Goal: Check status: Check status

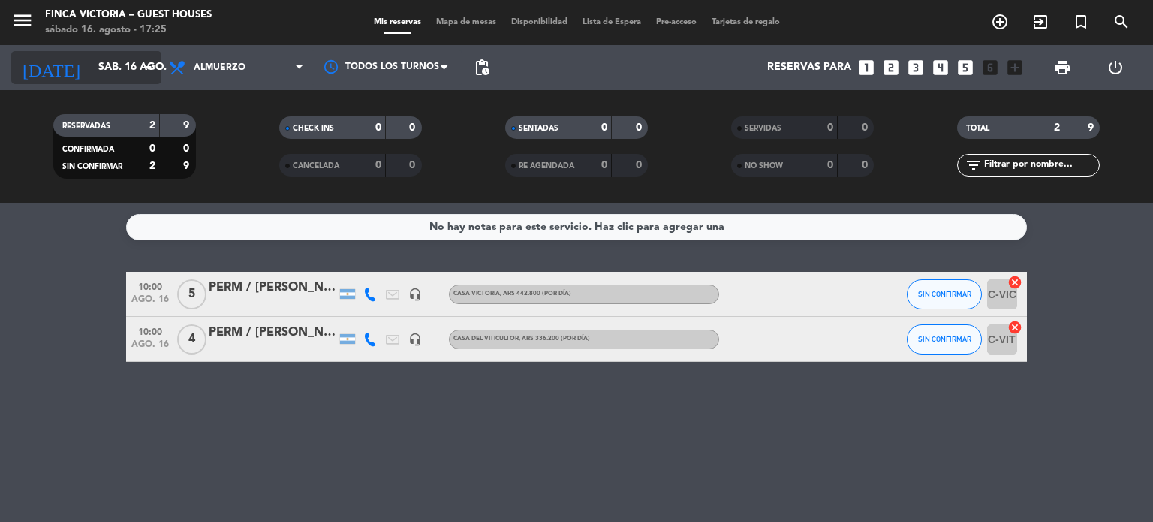
click at [91, 56] on input "sáb. 16 ago." at bounding box center [162, 67] width 143 height 27
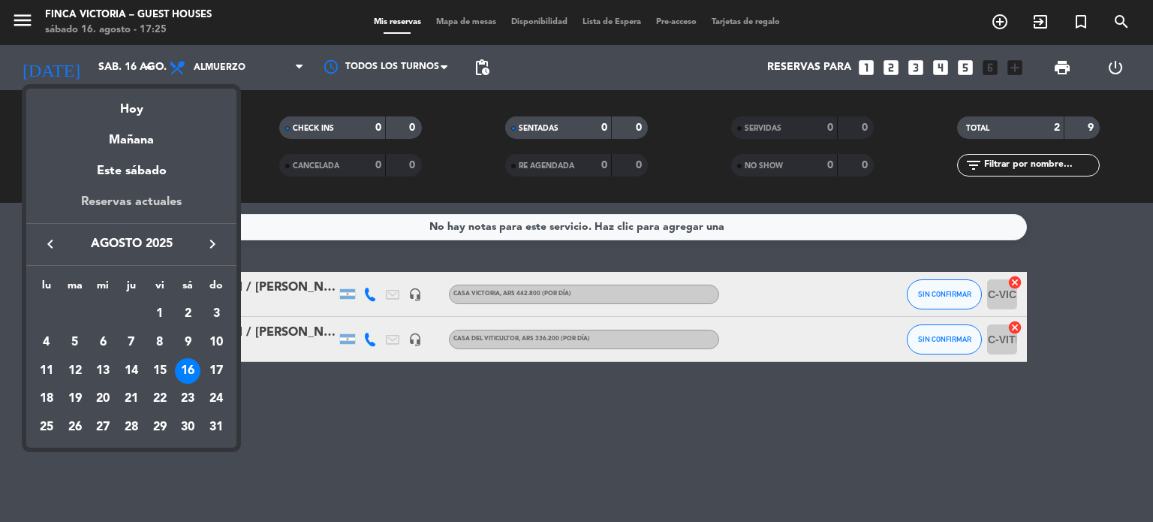
click at [161, 209] on div "Reservas actuales" at bounding box center [131, 207] width 210 height 31
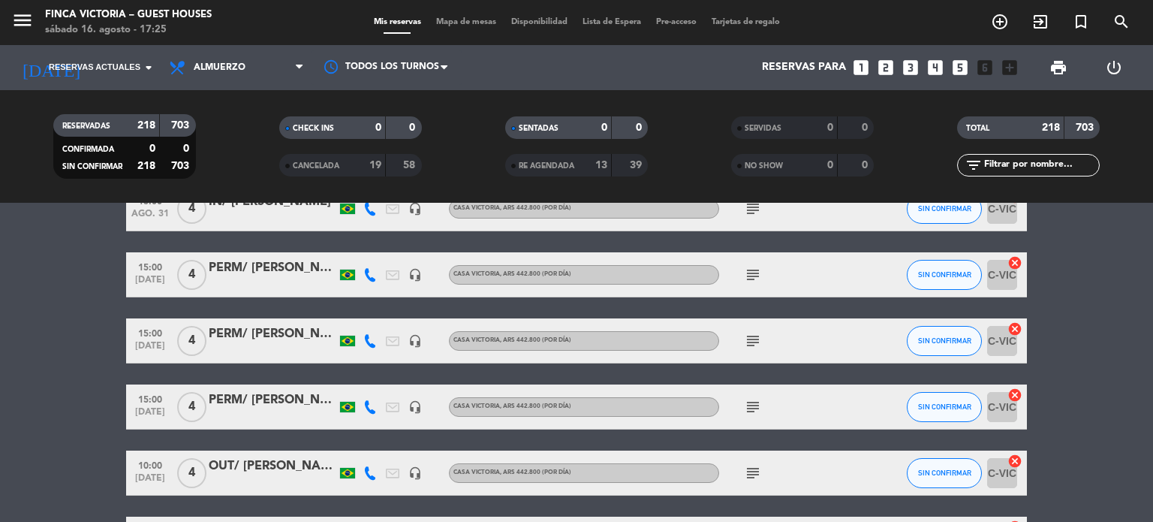
scroll to position [1952, 0]
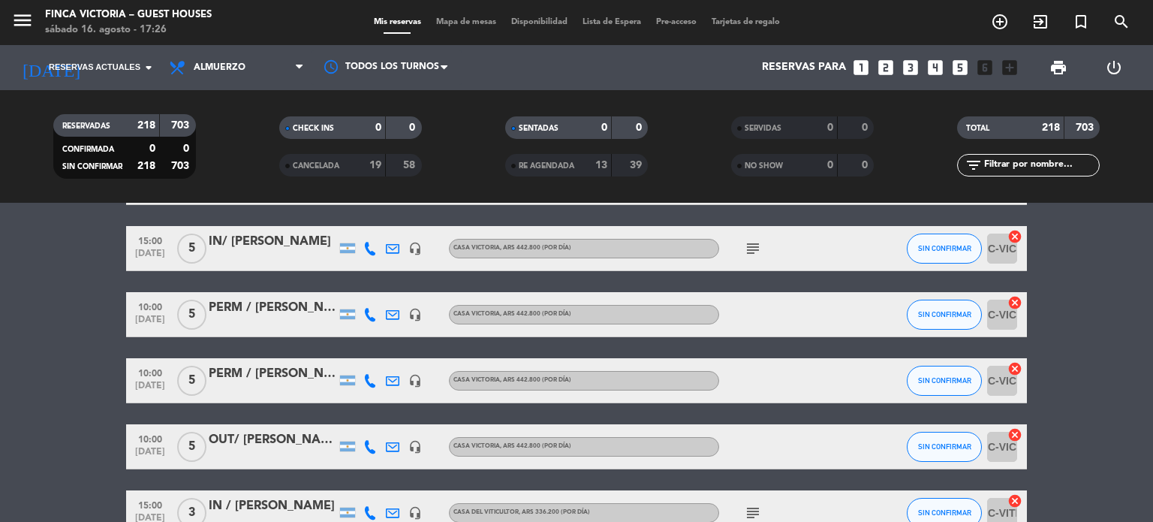
scroll to position [8861, 0]
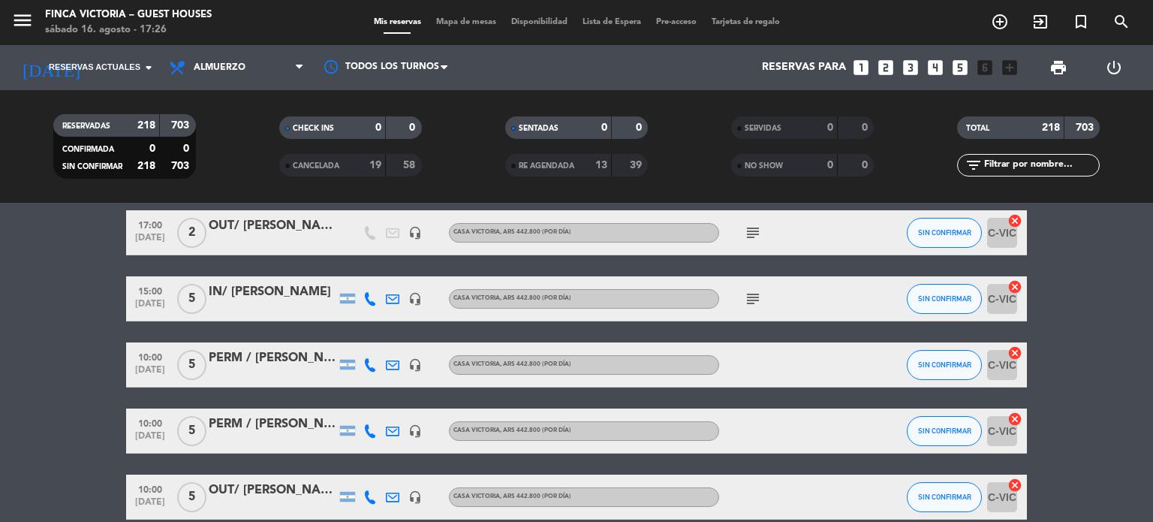
click at [754, 302] on icon "subject" at bounding box center [753, 299] width 18 height 18
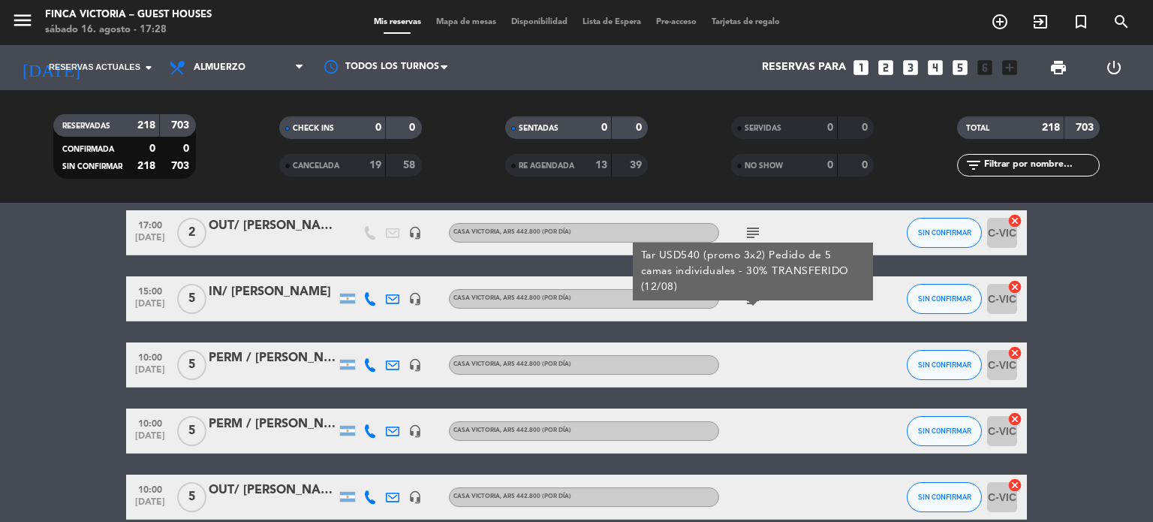
click at [384, 294] on div at bounding box center [392, 298] width 23 height 44
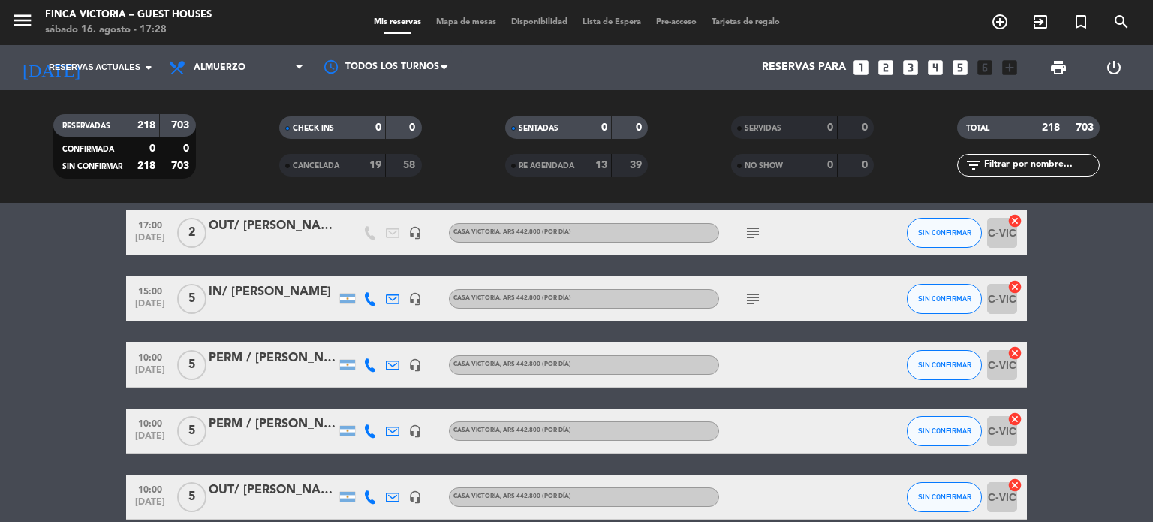
click at [386, 292] on icon at bounding box center [393, 299] width 14 height 14
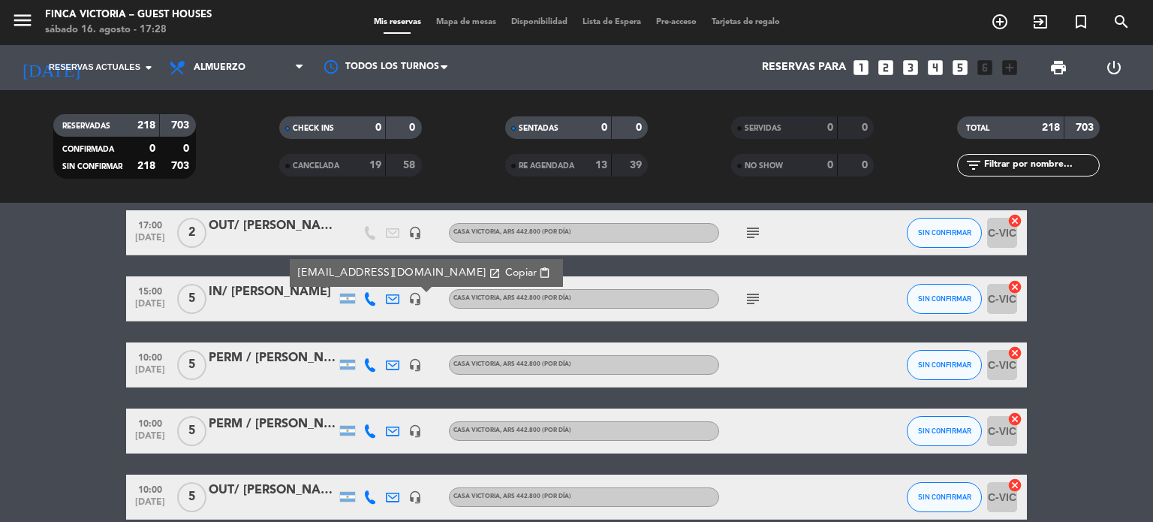
click at [373, 297] on icon at bounding box center [370, 299] width 14 height 14
click at [342, 266] on span "Copiar" at bounding box center [356, 274] width 32 height 16
click at [392, 300] on icon at bounding box center [393, 299] width 14 height 14
click at [505, 265] on span "Copiar" at bounding box center [521, 273] width 32 height 16
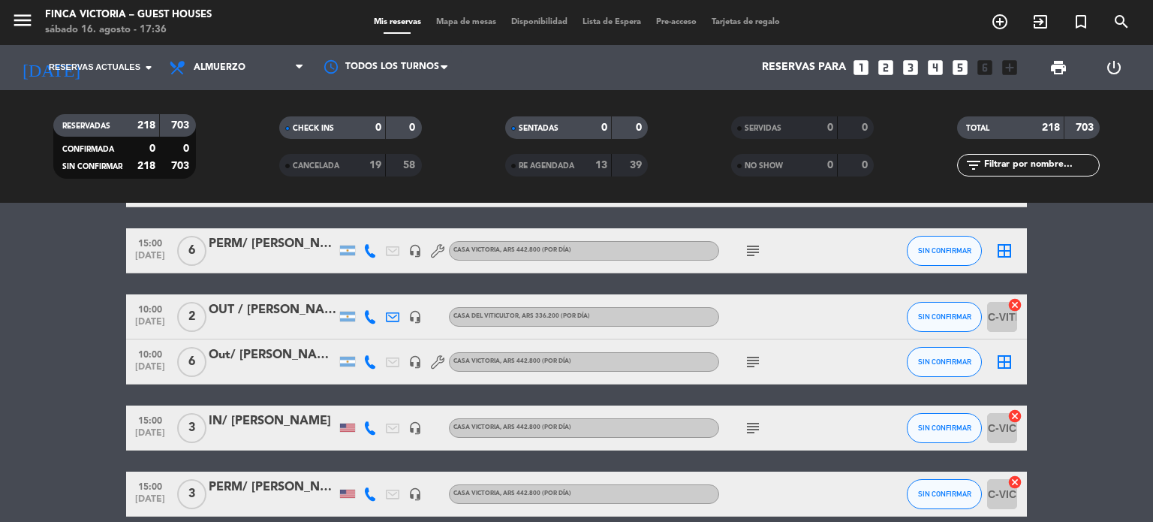
scroll to position [7734, 0]
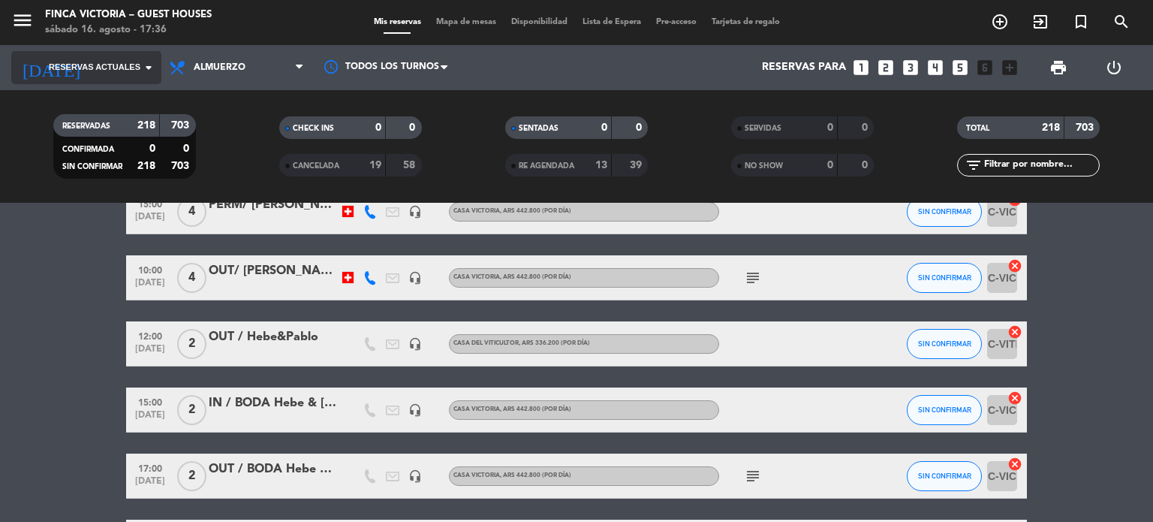
click at [91, 78] on input at bounding box center [162, 67] width 143 height 27
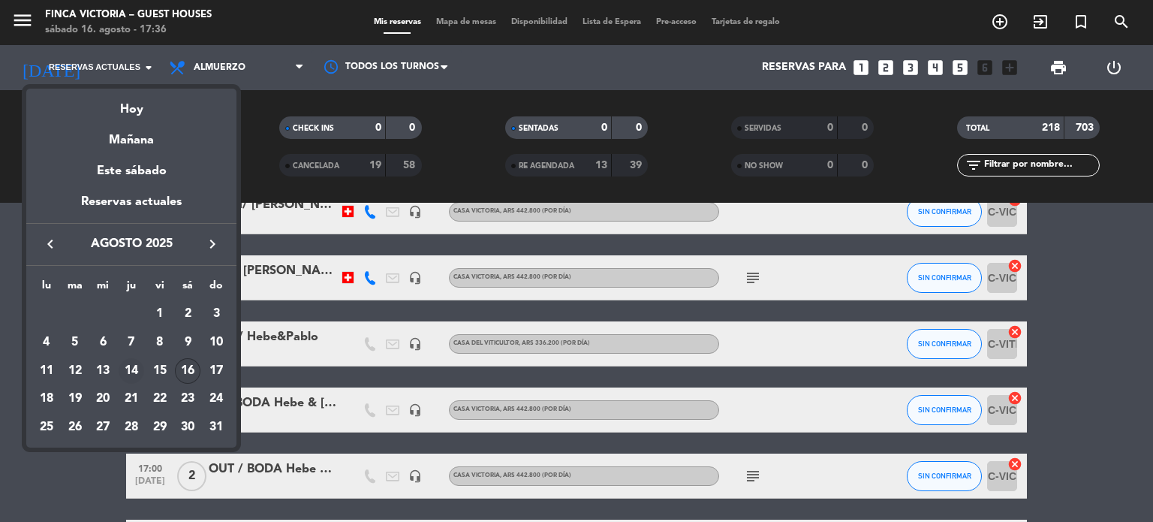
click at [135, 365] on div "14" at bounding box center [132, 371] width 26 height 26
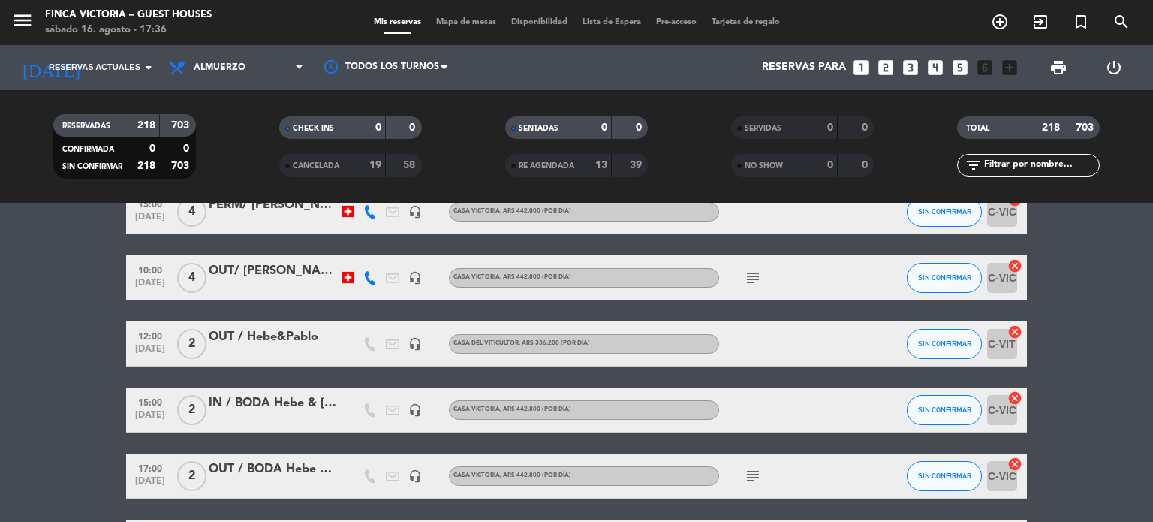
type input "jue. 14 ago."
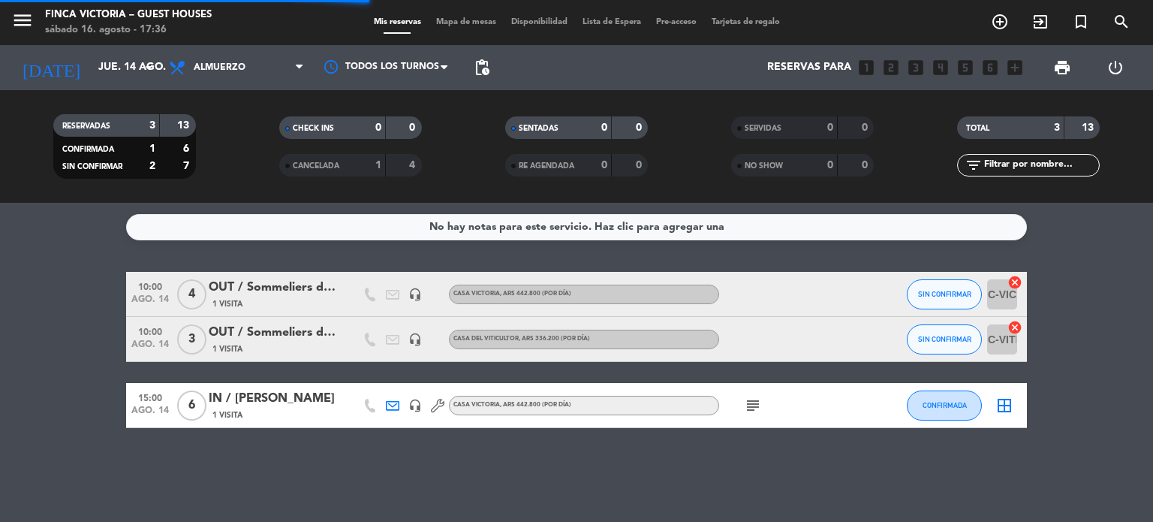
scroll to position [0, 0]
click at [751, 399] on icon "subject" at bounding box center [753, 405] width 18 height 18
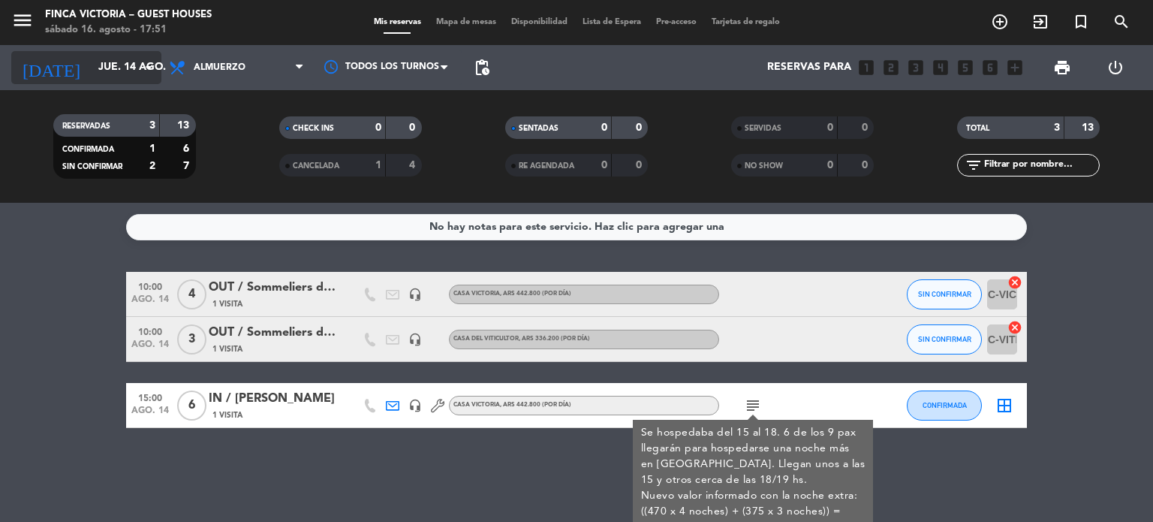
click at [91, 71] on input "jue. 14 ago." at bounding box center [162, 67] width 143 height 27
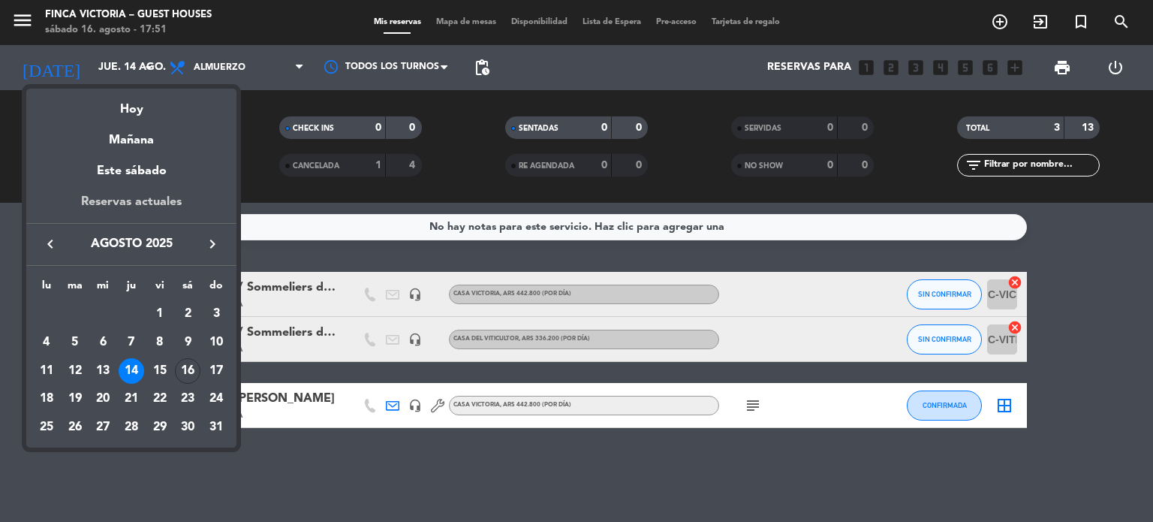
click at [102, 205] on div "Reservas actuales" at bounding box center [131, 207] width 210 height 31
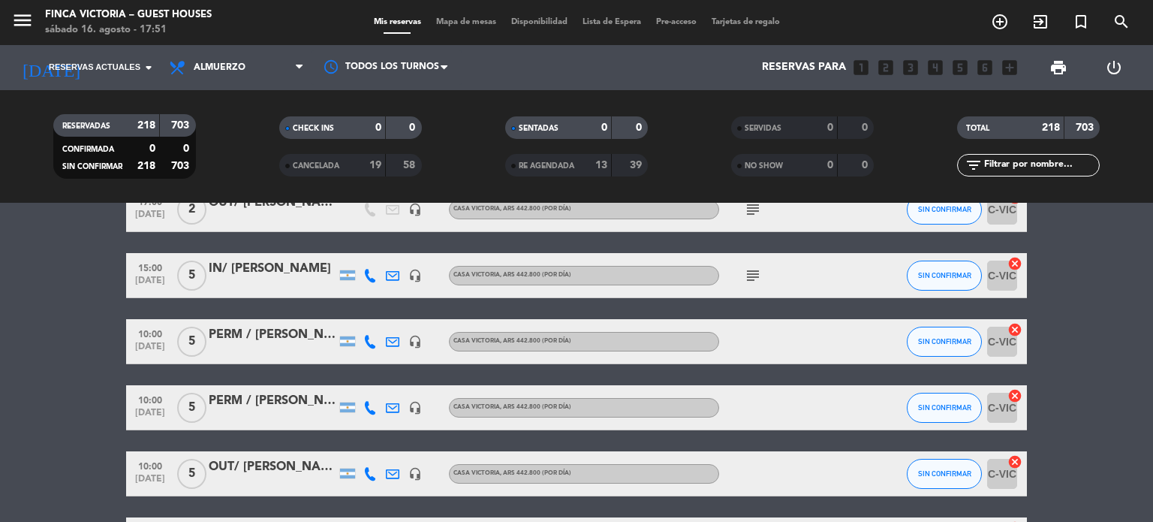
scroll to position [8861, 0]
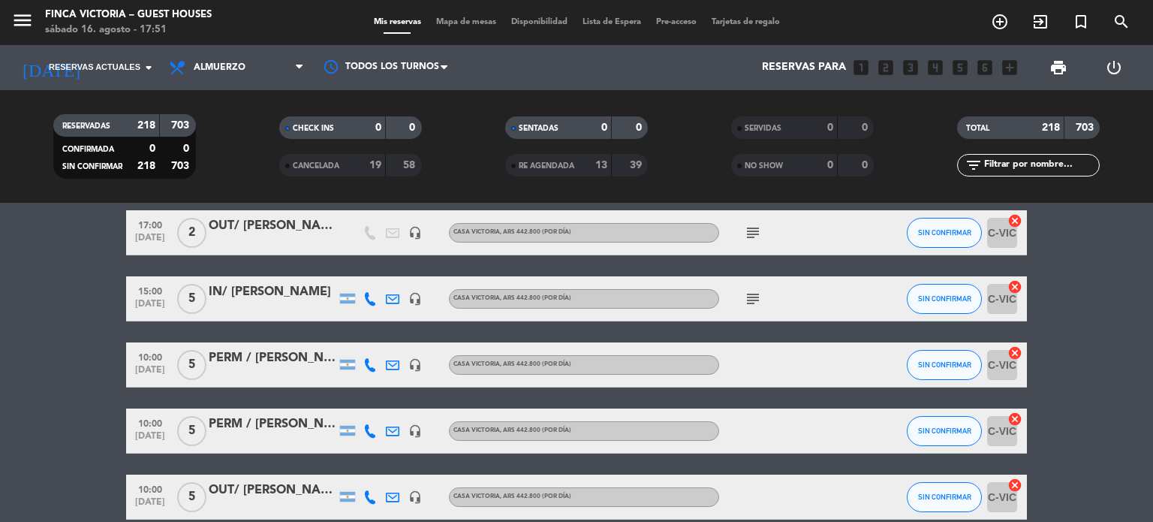
click at [366, 299] on icon at bounding box center [370, 299] width 14 height 14
click at [340, 275] on span "Copiar" at bounding box center [356, 274] width 32 height 16
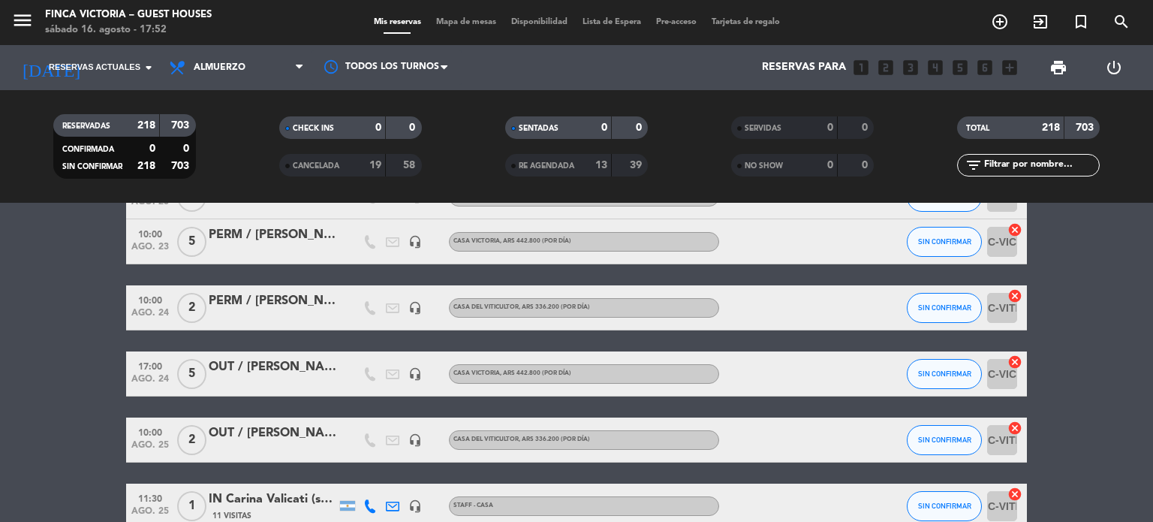
scroll to position [0, 0]
